Goal: Task Accomplishment & Management: Manage account settings

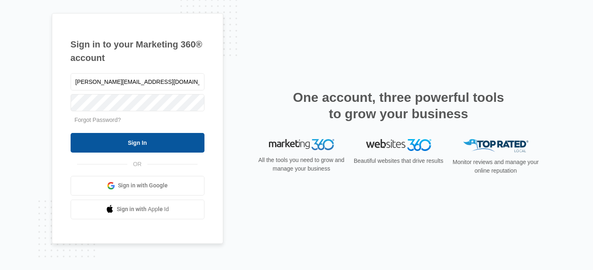
type input "[PERSON_NAME][EMAIL_ADDRESS][DOMAIN_NAME]"
click at [131, 138] on input "Sign In" at bounding box center [138, 143] width 134 height 20
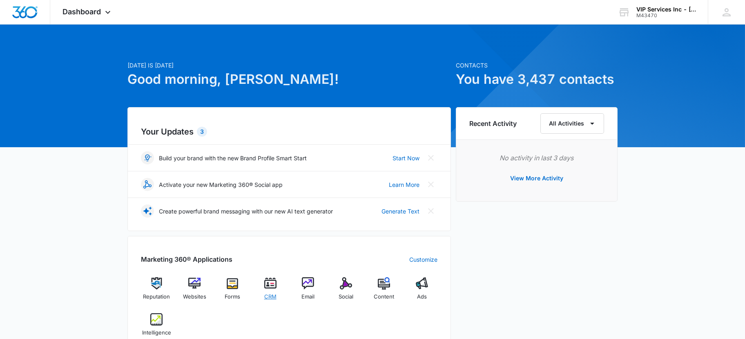
click at [261, 290] on div "CRM" at bounding box center [269, 291] width 31 height 29
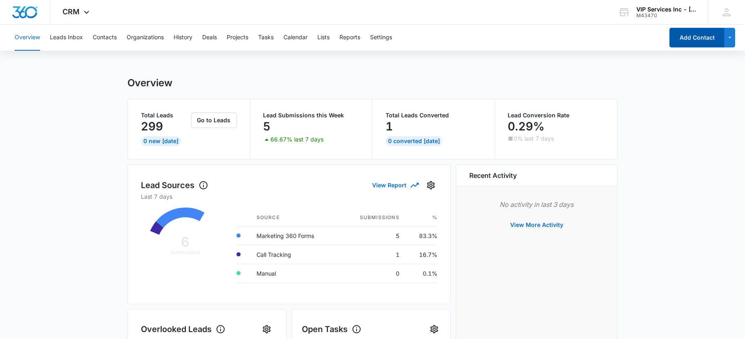
click at [683, 38] on button "Add Contact" at bounding box center [696, 38] width 55 height 20
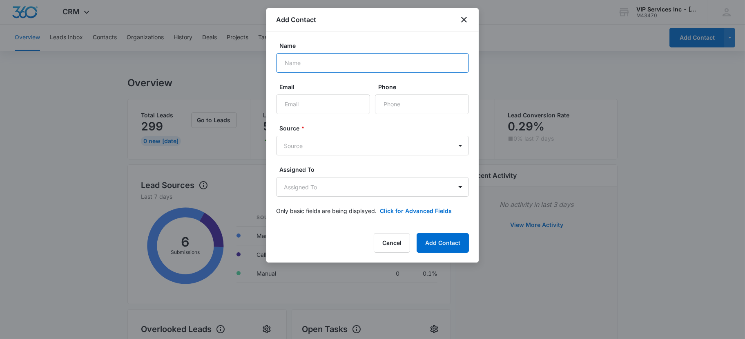
click at [346, 65] on input "Name" at bounding box center [372, 63] width 193 height 20
type input "[PERSON_NAME]"
click at [468, 21] on icon "close" at bounding box center [464, 20] width 10 height 10
